Goal: Check status: Check status

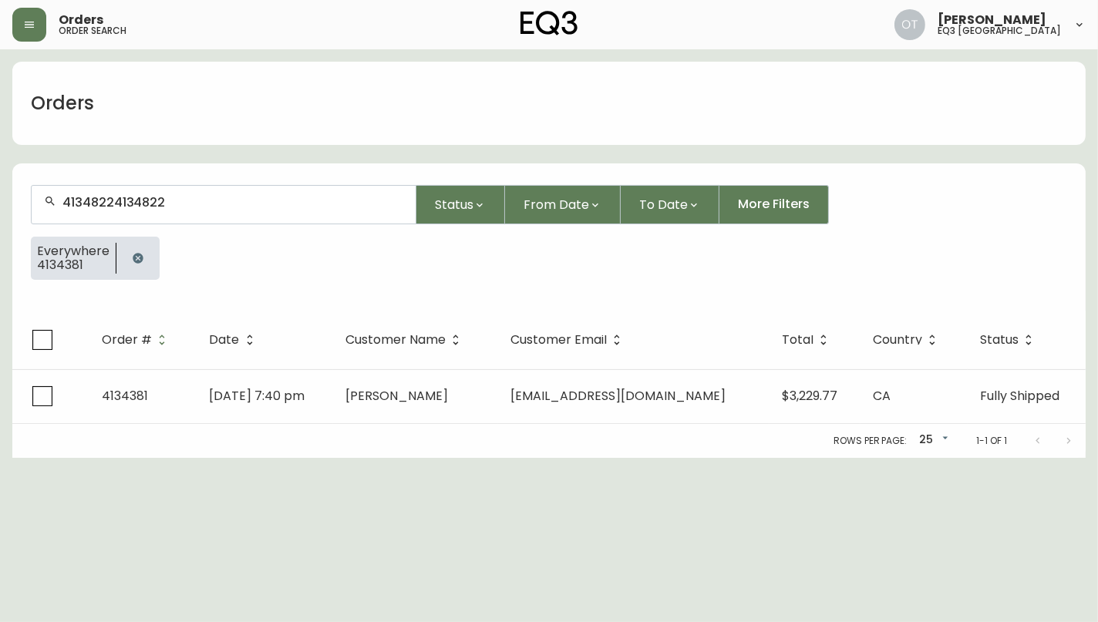
click at [132, 203] on input "41348224134822" at bounding box center [232, 202] width 341 height 15
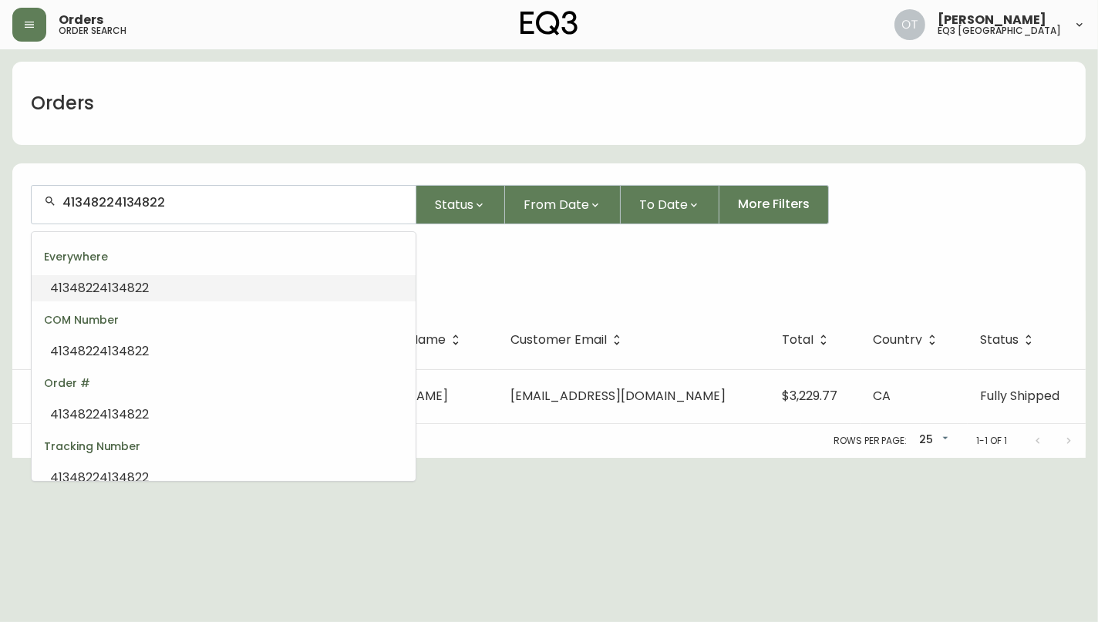
click at [132, 203] on input "41348224134822" at bounding box center [232, 202] width 341 height 15
paste input "text"
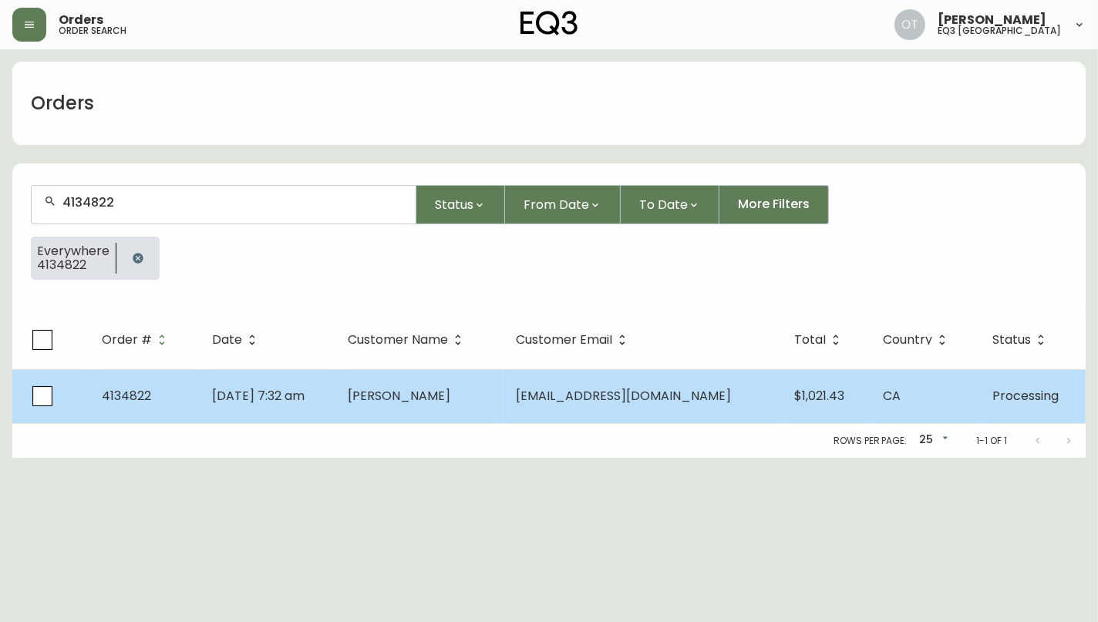
type input "4134822"
click at [183, 392] on td "4134822" at bounding box center [144, 396] width 110 height 54
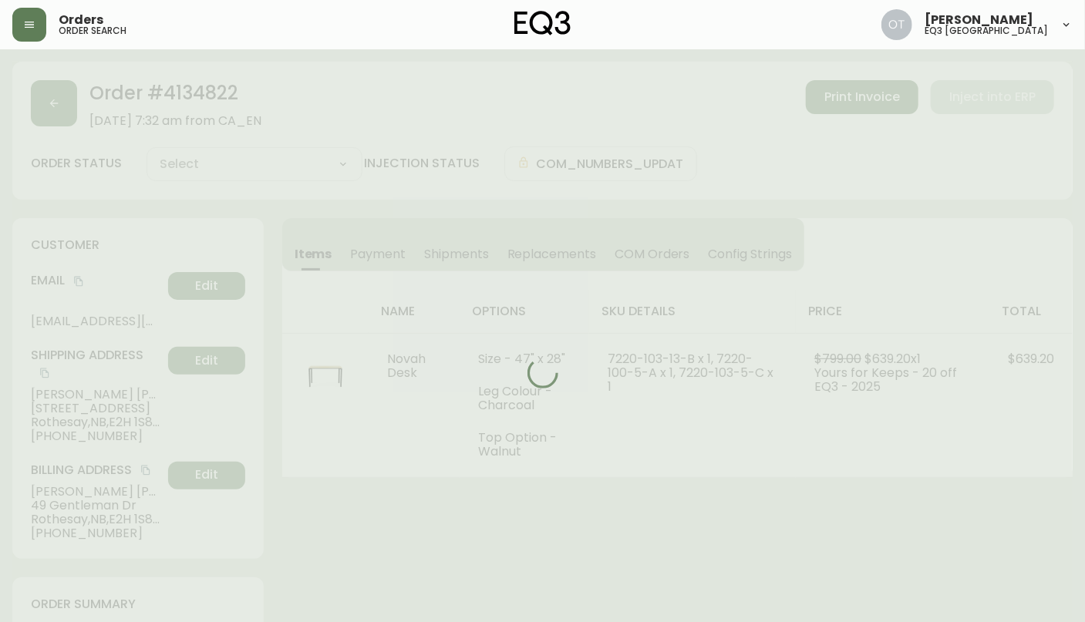
type input "Processing"
select select "PROCESSING"
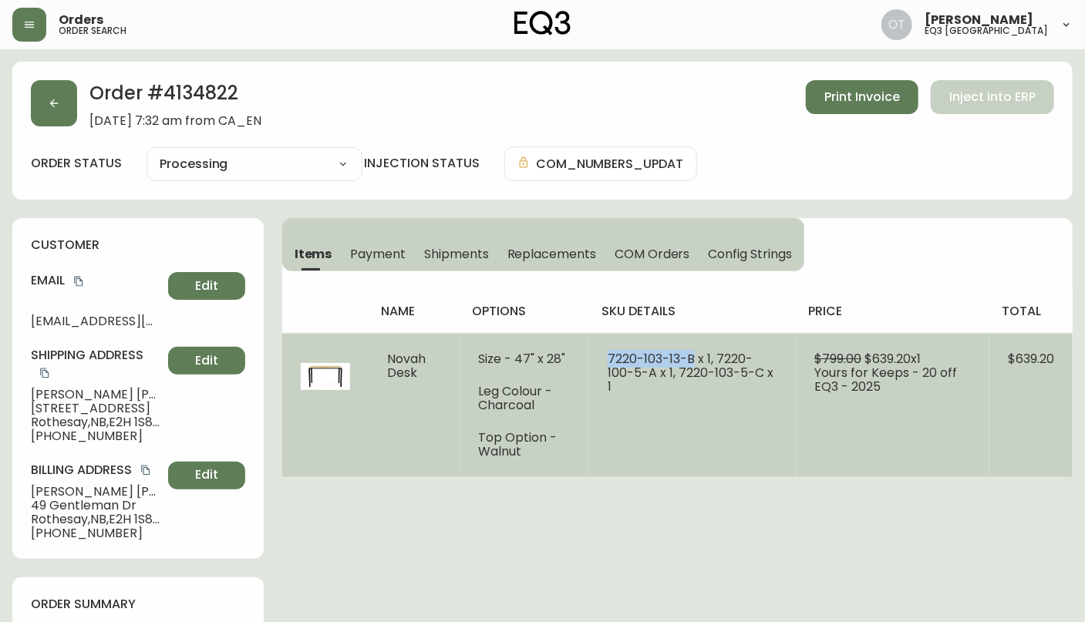
drag, startPoint x: 607, startPoint y: 357, endPoint x: 695, endPoint y: 358, distance: 88.7
click at [695, 358] on td "7220-103-13-B x 1, 7220-100-5-A x 1, 7220-103-5-C x 1" at bounding box center [692, 405] width 207 height 144
copy span "7220-103-13-B"
drag, startPoint x: 720, startPoint y: 355, endPoint x: 658, endPoint y: 372, distance: 63.8
click at [658, 372] on span "7220-103-13-B x 1, 7220-100-5-A x 1, 7220-103-5-C x 1" at bounding box center [691, 372] width 166 height 45
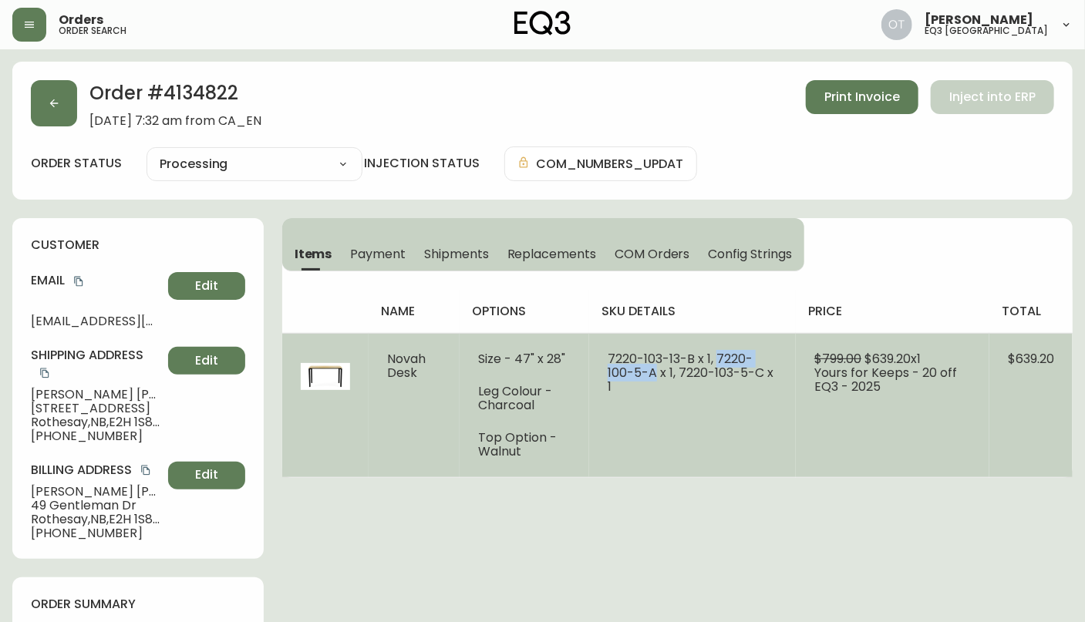
copy span "7220-100-5-A"
drag, startPoint x: 680, startPoint y: 372, endPoint x: 765, endPoint y: 375, distance: 84.9
click at [765, 375] on span "7220-103-13-B x 1, 7220-100-5-A x 1, 7220-103-5-C x 1" at bounding box center [691, 372] width 166 height 45
copy span "7220-103-5-C"
click at [299, 418] on td at bounding box center [325, 405] width 86 height 144
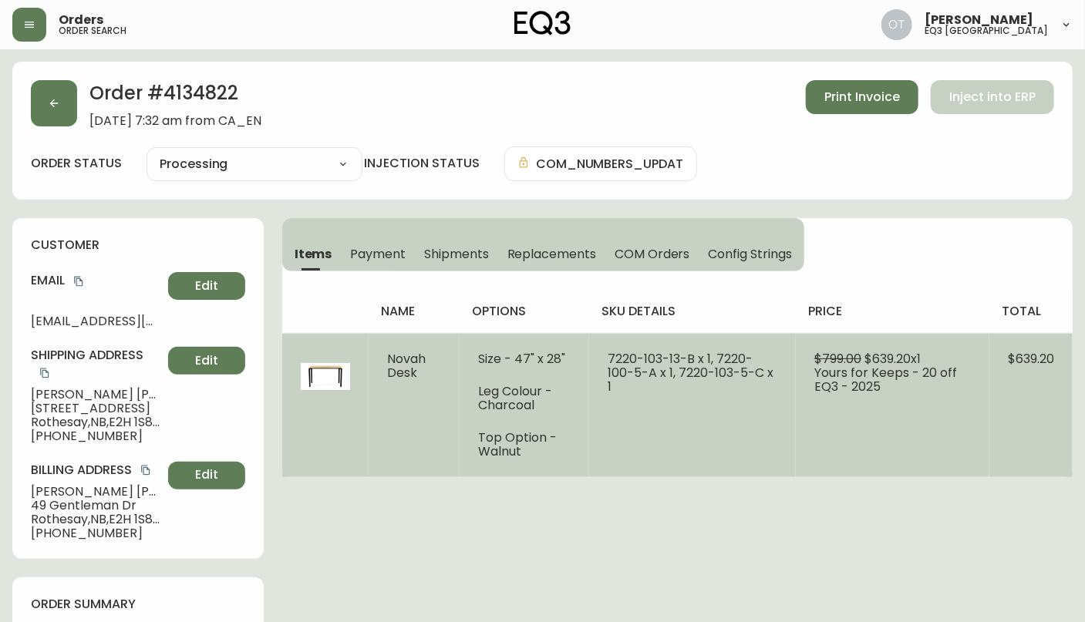
click at [369, 420] on td "Novah Desk" at bounding box center [414, 405] width 91 height 144
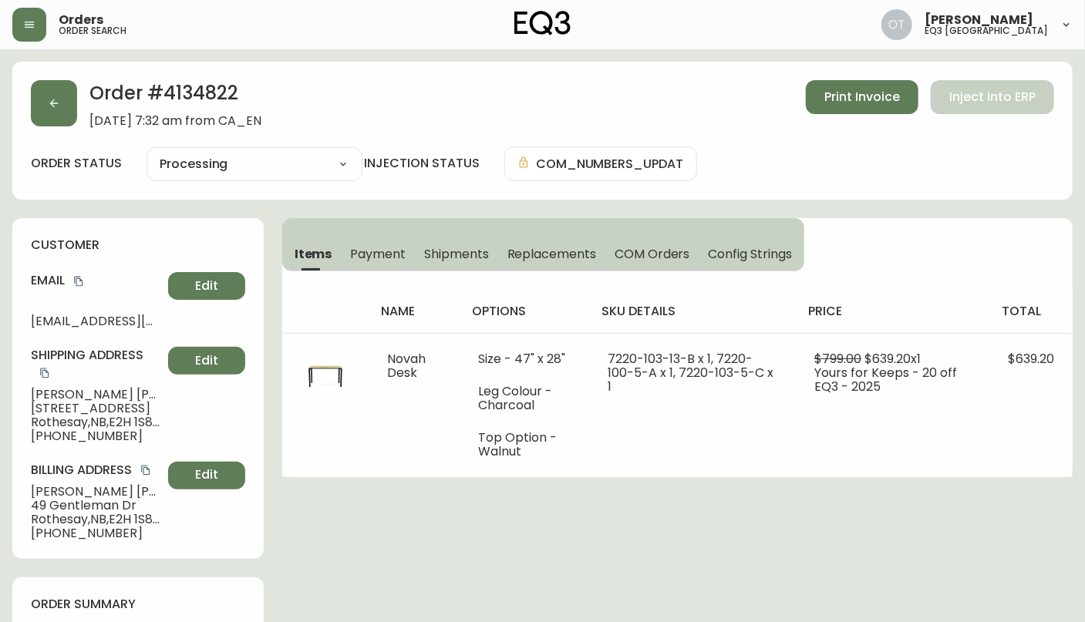
drag, startPoint x: 32, startPoint y: 396, endPoint x: 81, endPoint y: 394, distance: 49.4
click at [81, 394] on span "[PERSON_NAME]" at bounding box center [96, 395] width 131 height 14
copy span "[PERSON_NAME]"
click at [46, 109] on button "button" at bounding box center [54, 103] width 46 height 46
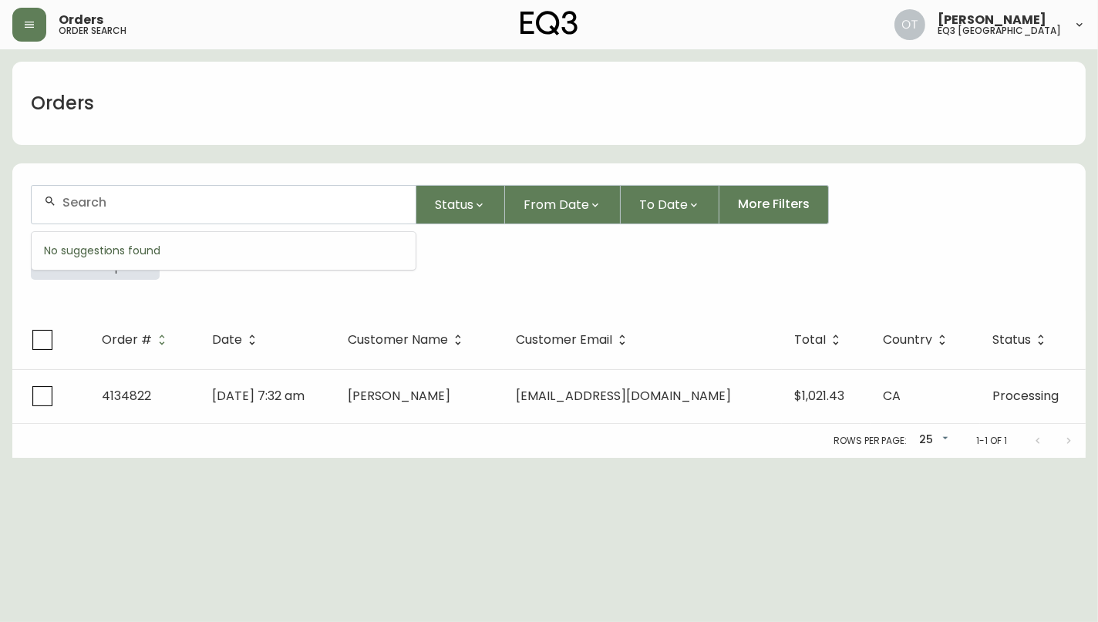
click at [92, 208] on input "text" at bounding box center [232, 202] width 341 height 15
paste input "4134381"
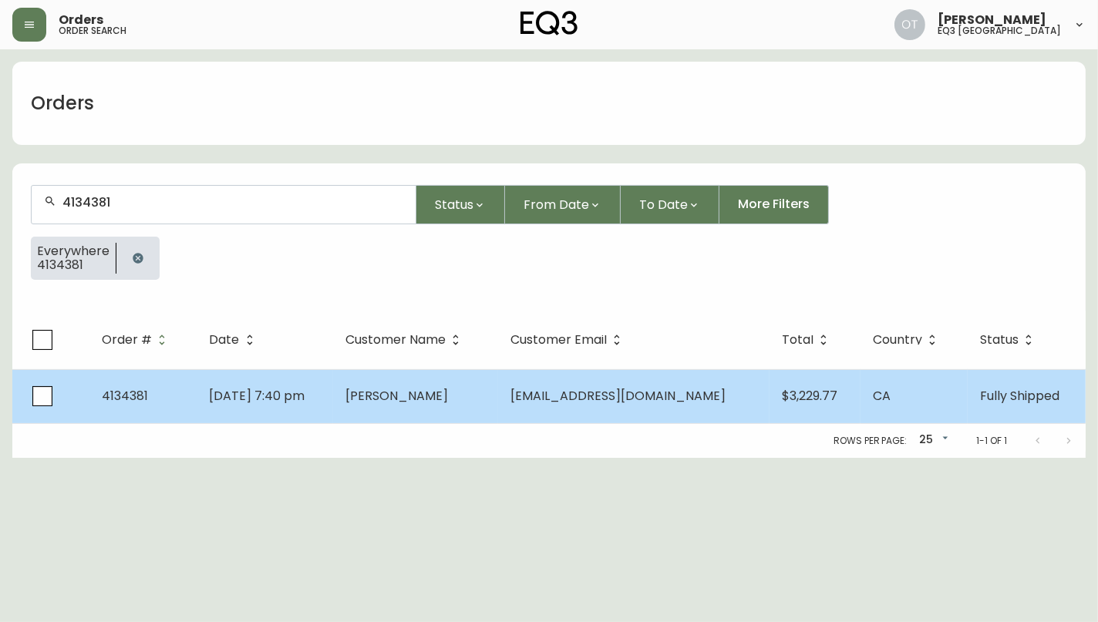
type input "4134381"
drag, startPoint x: 229, startPoint y: 398, endPoint x: 217, endPoint y: 387, distance: 15.8
click at [230, 397] on span "[DATE] 7:40 pm" at bounding box center [258, 396] width 96 height 18
click at [197, 401] on td "4134381" at bounding box center [143, 396] width 108 height 54
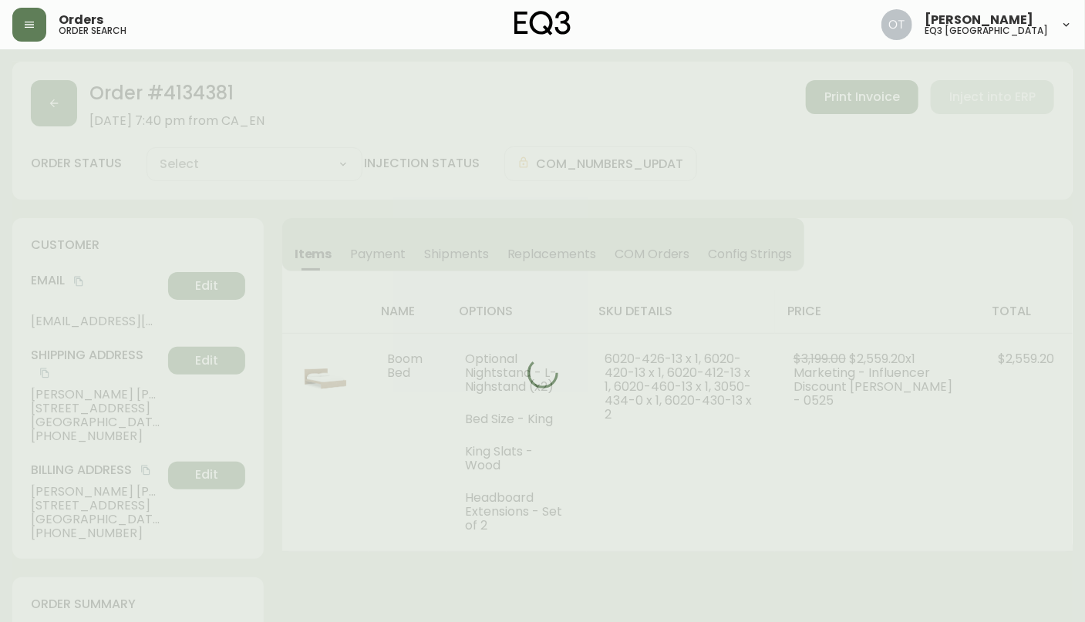
type input "Fully Shipped"
select select "FULLY_SHIPPED"
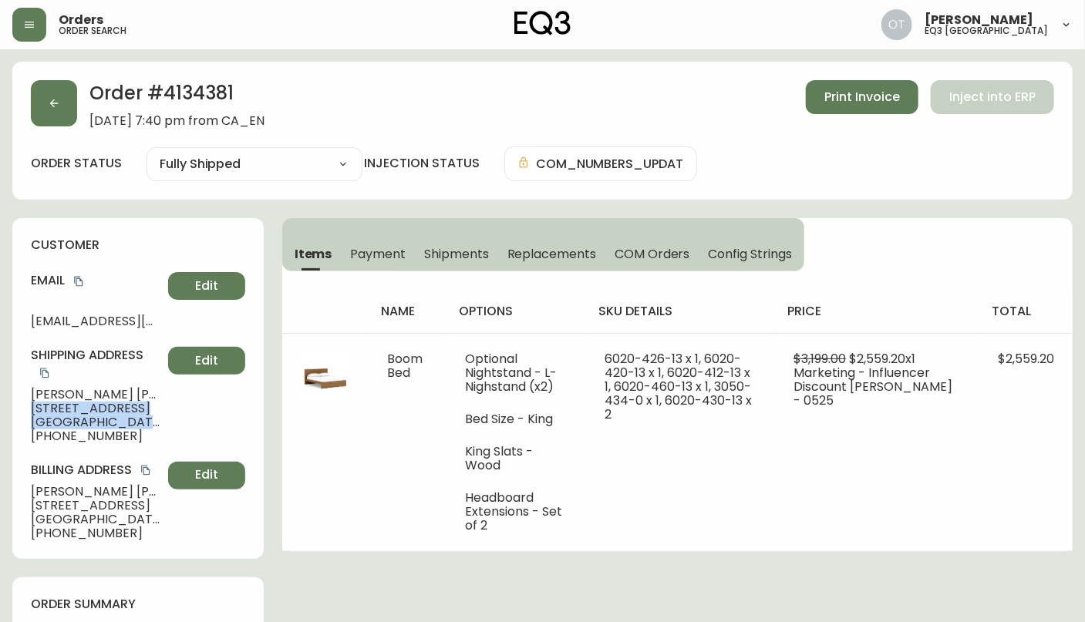
drag, startPoint x: 29, startPoint y: 410, endPoint x: 157, endPoint y: 422, distance: 128.6
click at [157, 422] on div "customer Email [EMAIL_ADDRESS][DOMAIN_NAME] Edit Shipping Address [PERSON_NAME]…" at bounding box center [137, 388] width 251 height 341
copy div "[STREET_ADDRESS]"
drag, startPoint x: 124, startPoint y: 436, endPoint x: 41, endPoint y: 438, distance: 83.3
click at [41, 438] on span "[PHONE_NUMBER]" at bounding box center [96, 436] width 131 height 14
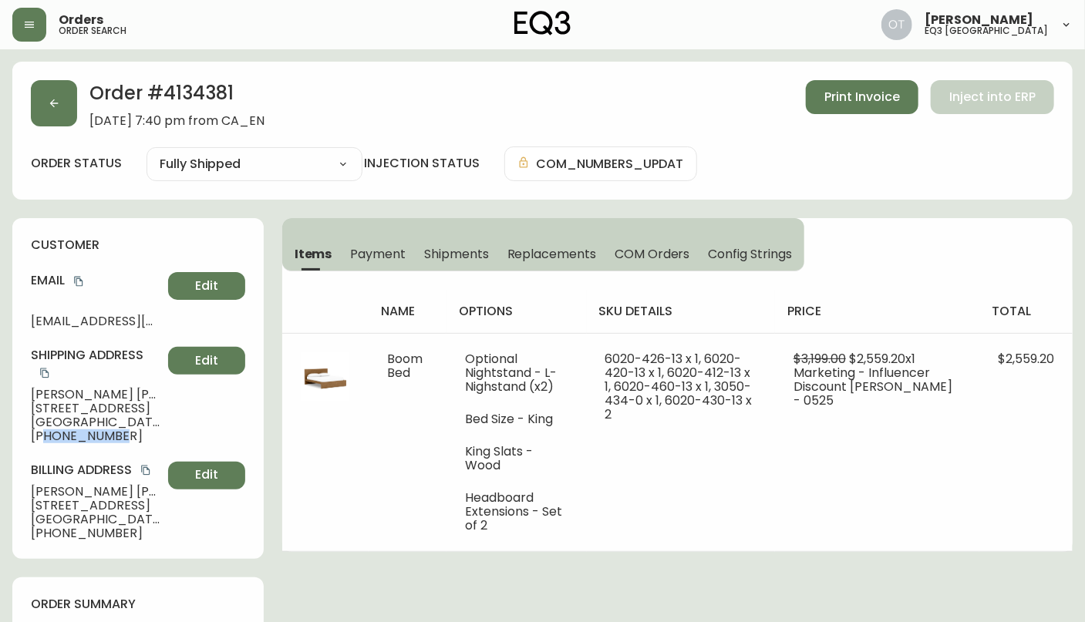
copy span "6138820797"
click at [76, 281] on icon "copy" at bounding box center [78, 282] width 8 height 10
